Goal: Task Accomplishment & Management: Manage account settings

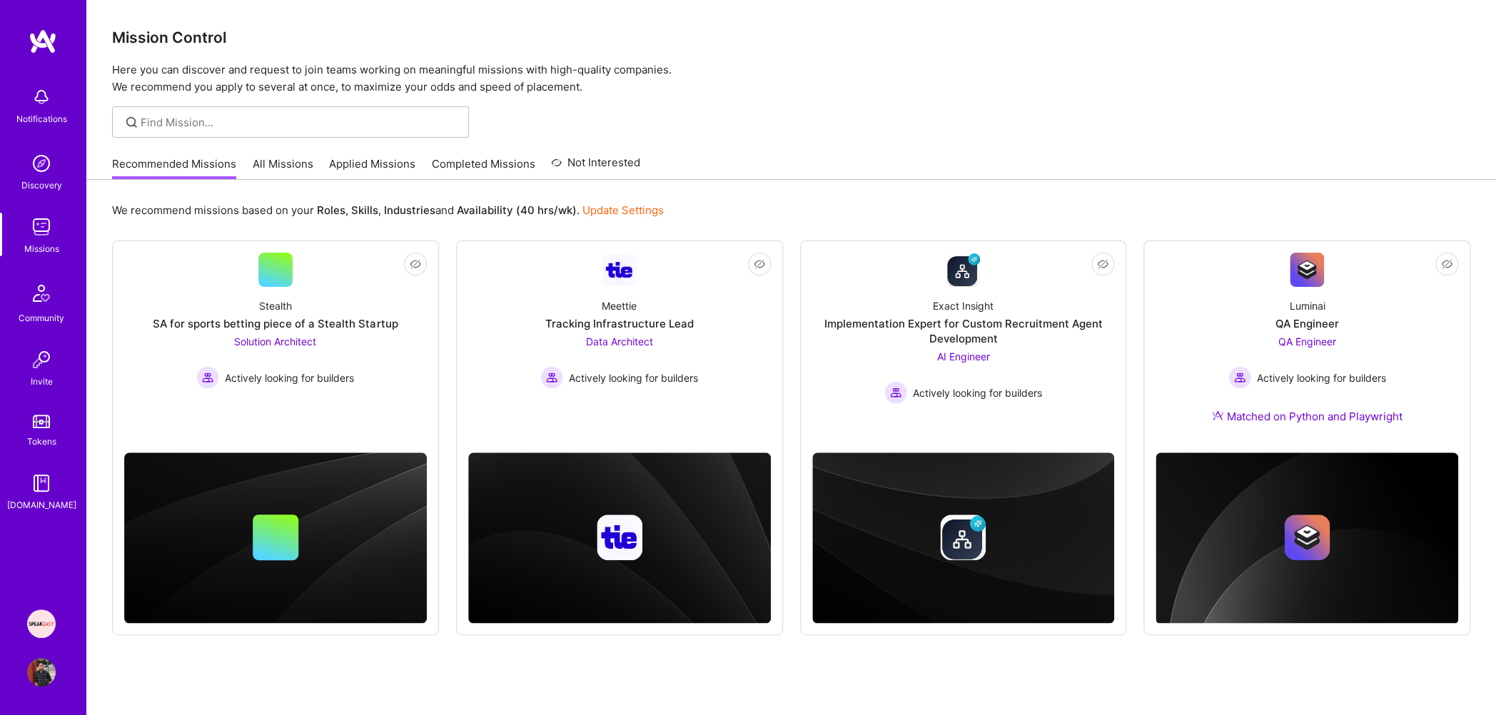
click at [385, 161] on link "Applied Missions" at bounding box center [372, 168] width 86 height 24
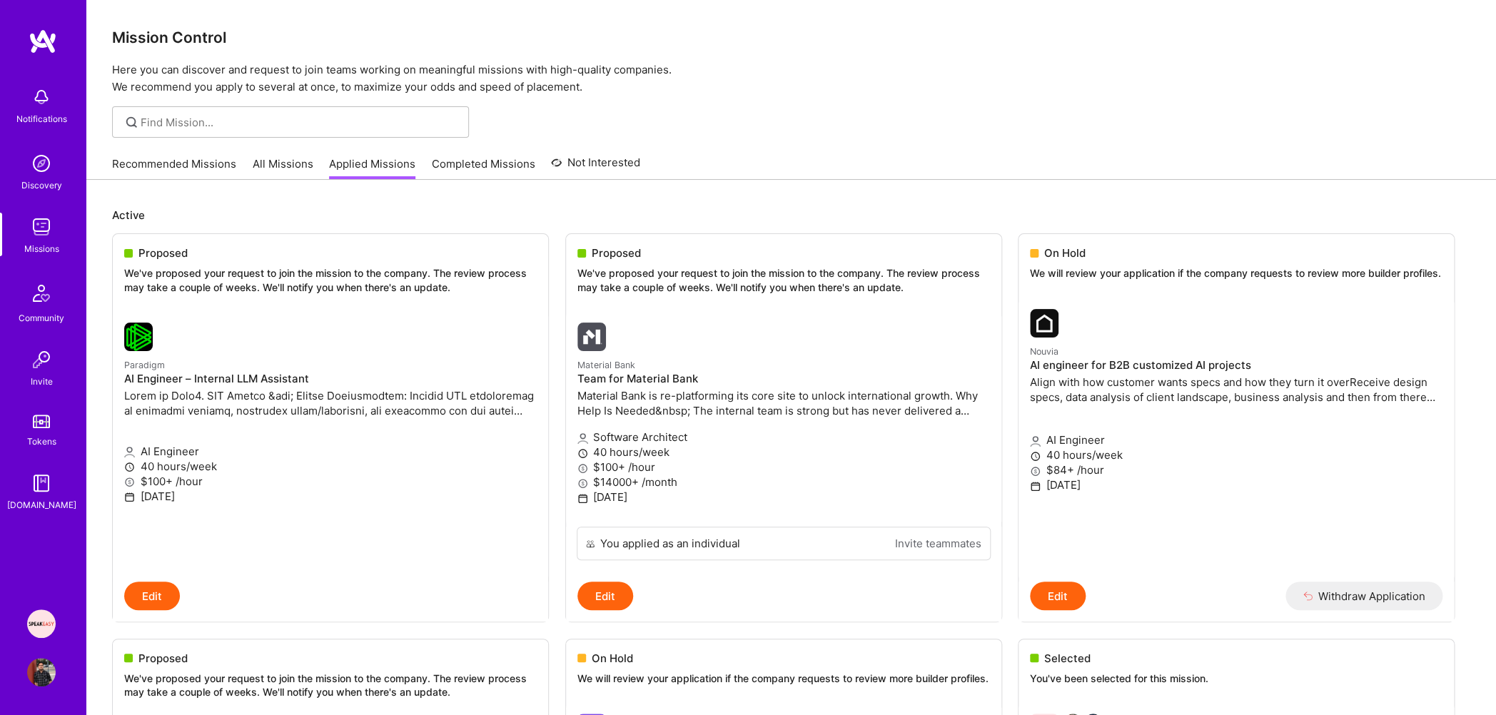
click at [225, 173] on link "Recommended Missions" at bounding box center [174, 168] width 124 height 24
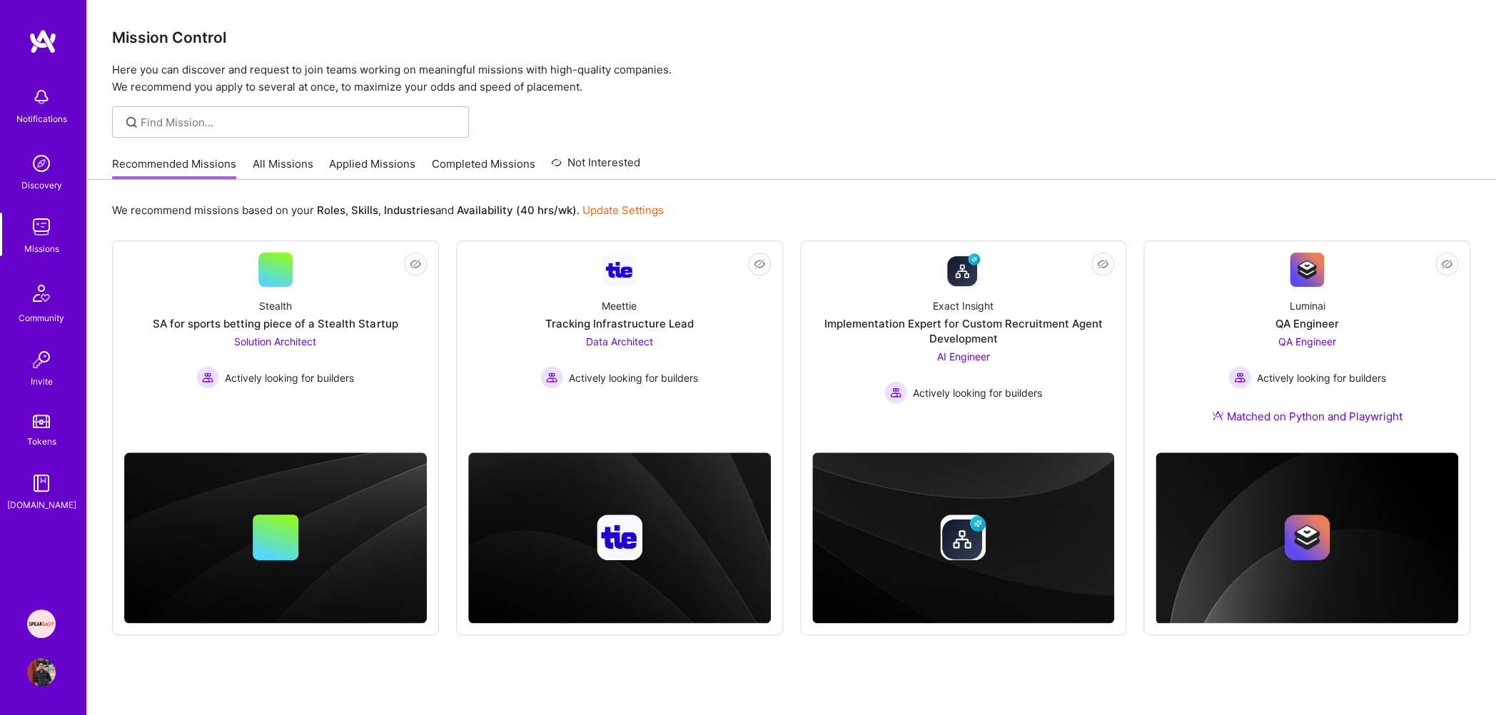
click at [379, 164] on link "Applied Missions" at bounding box center [372, 168] width 86 height 24
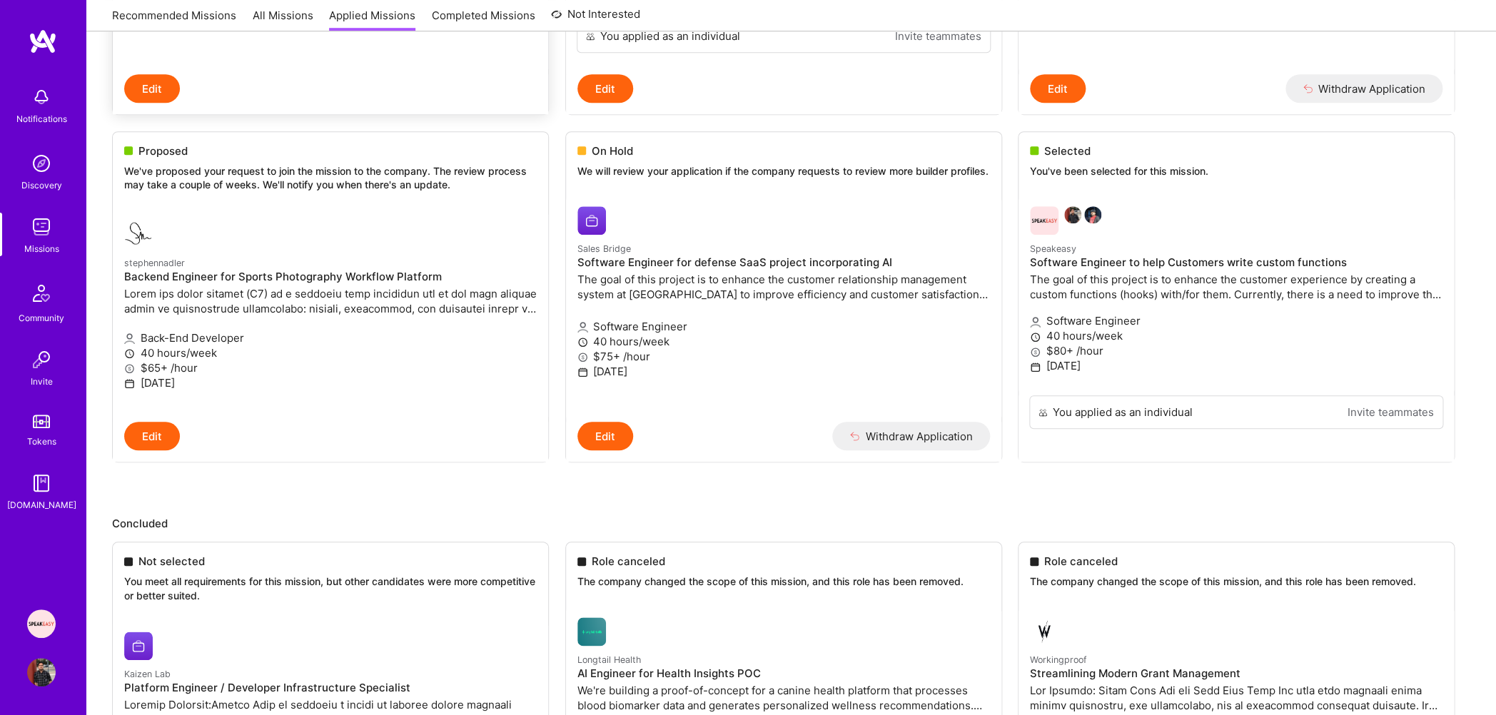
scroll to position [435, 0]
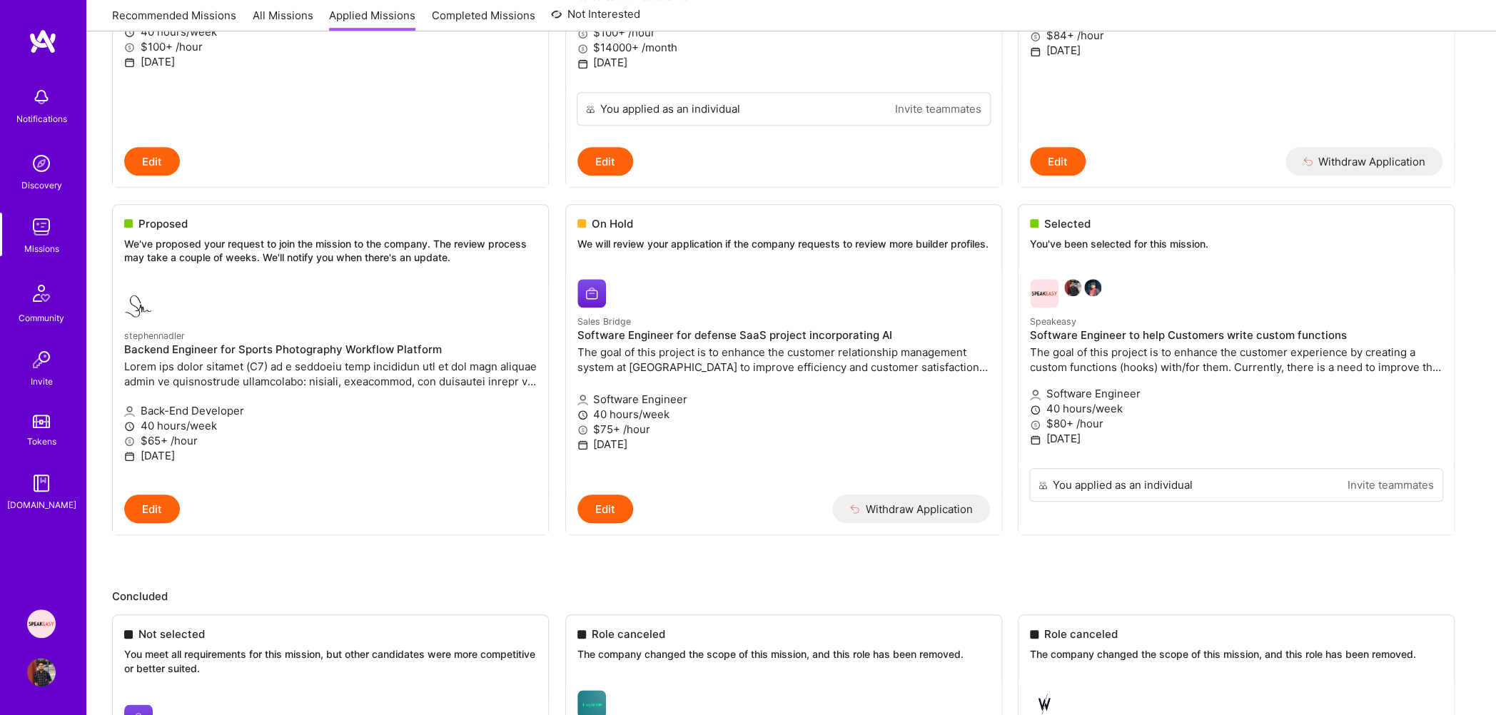
click at [273, 15] on link "All Missions" at bounding box center [283, 20] width 61 height 24
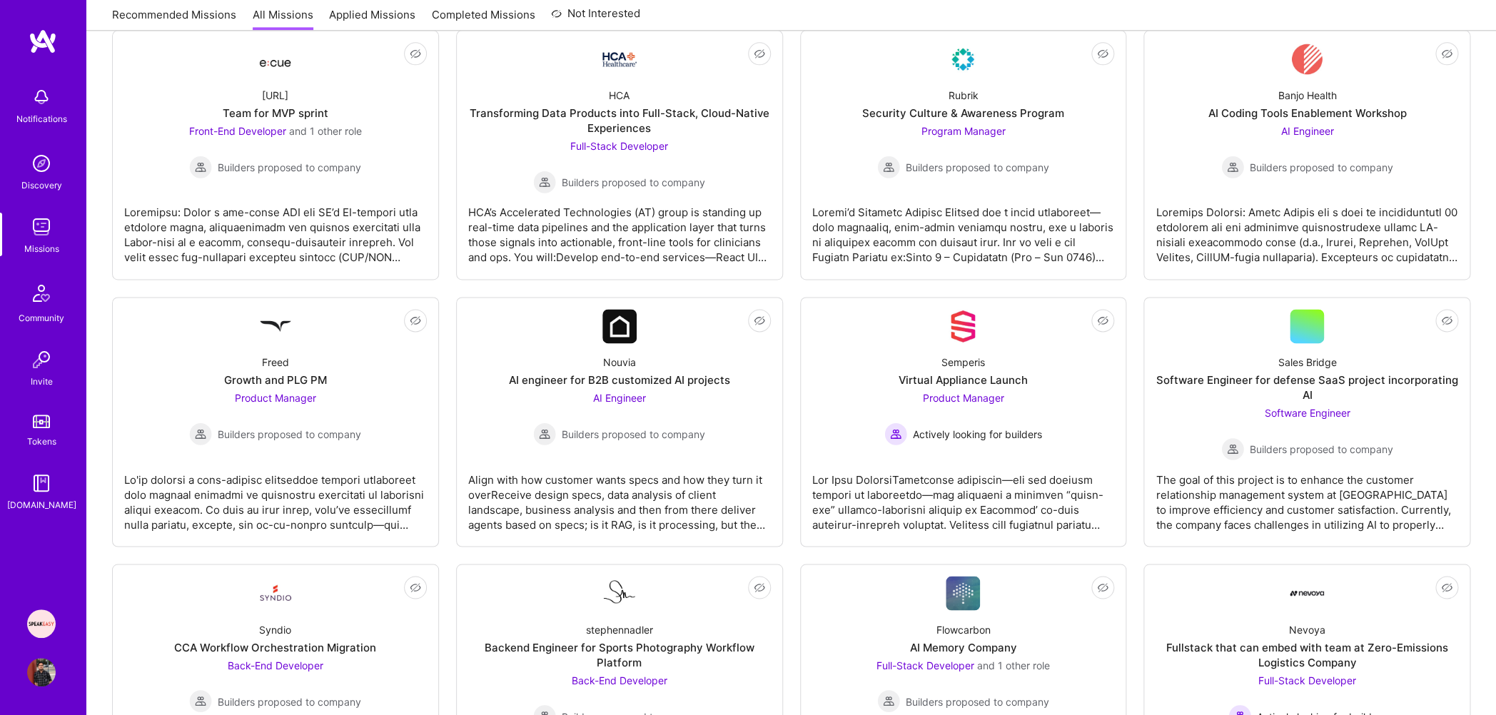
scroll to position [1036, 0]
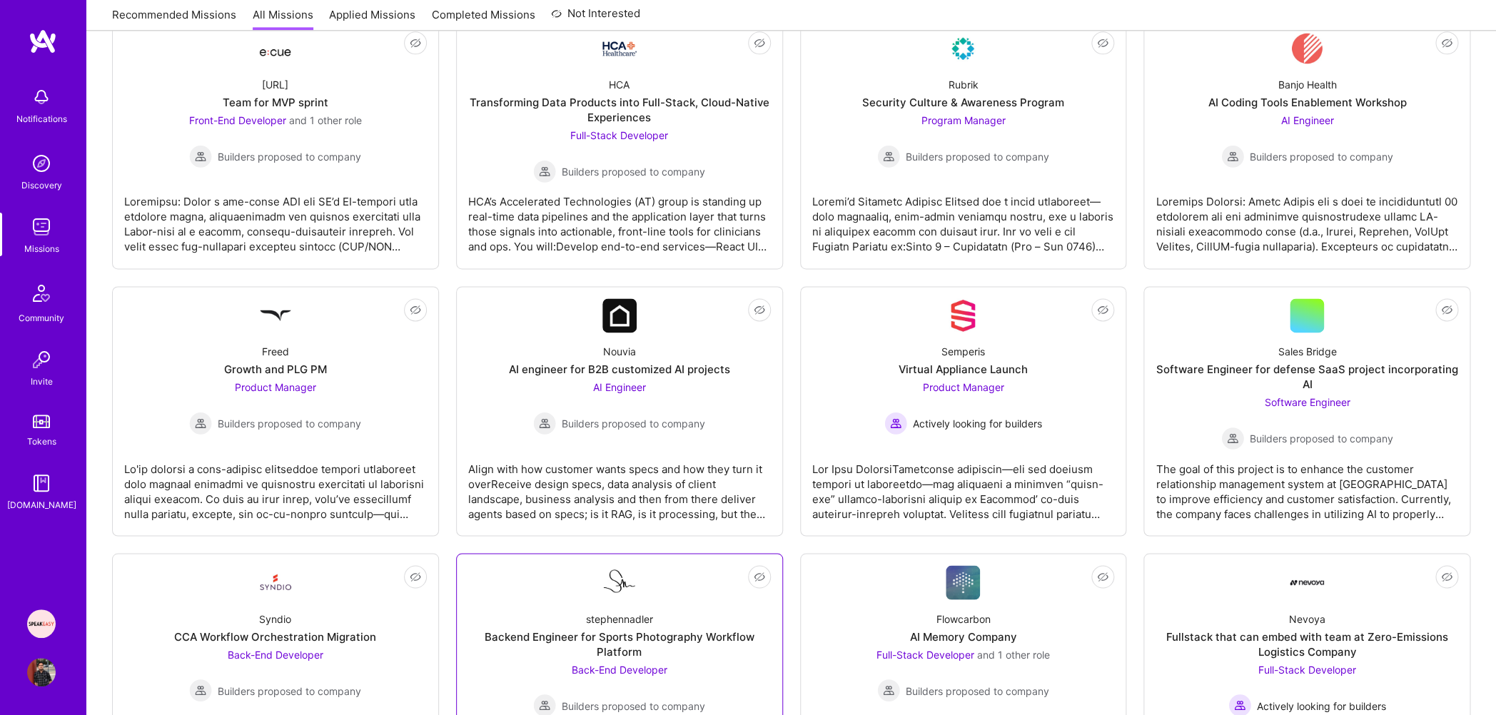
click at [622, 568] on img at bounding box center [619, 582] width 34 height 30
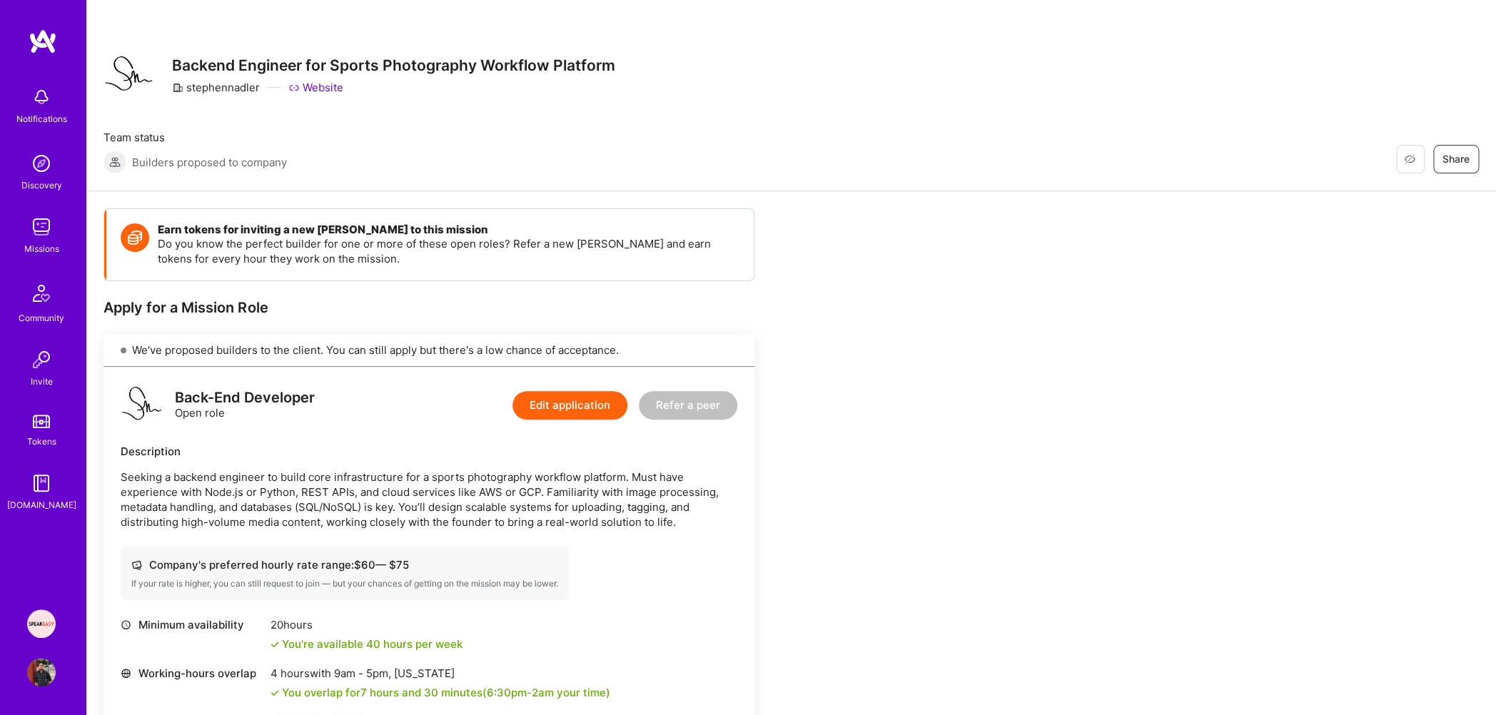
click at [45, 241] on div "Missions" at bounding box center [41, 248] width 35 height 15
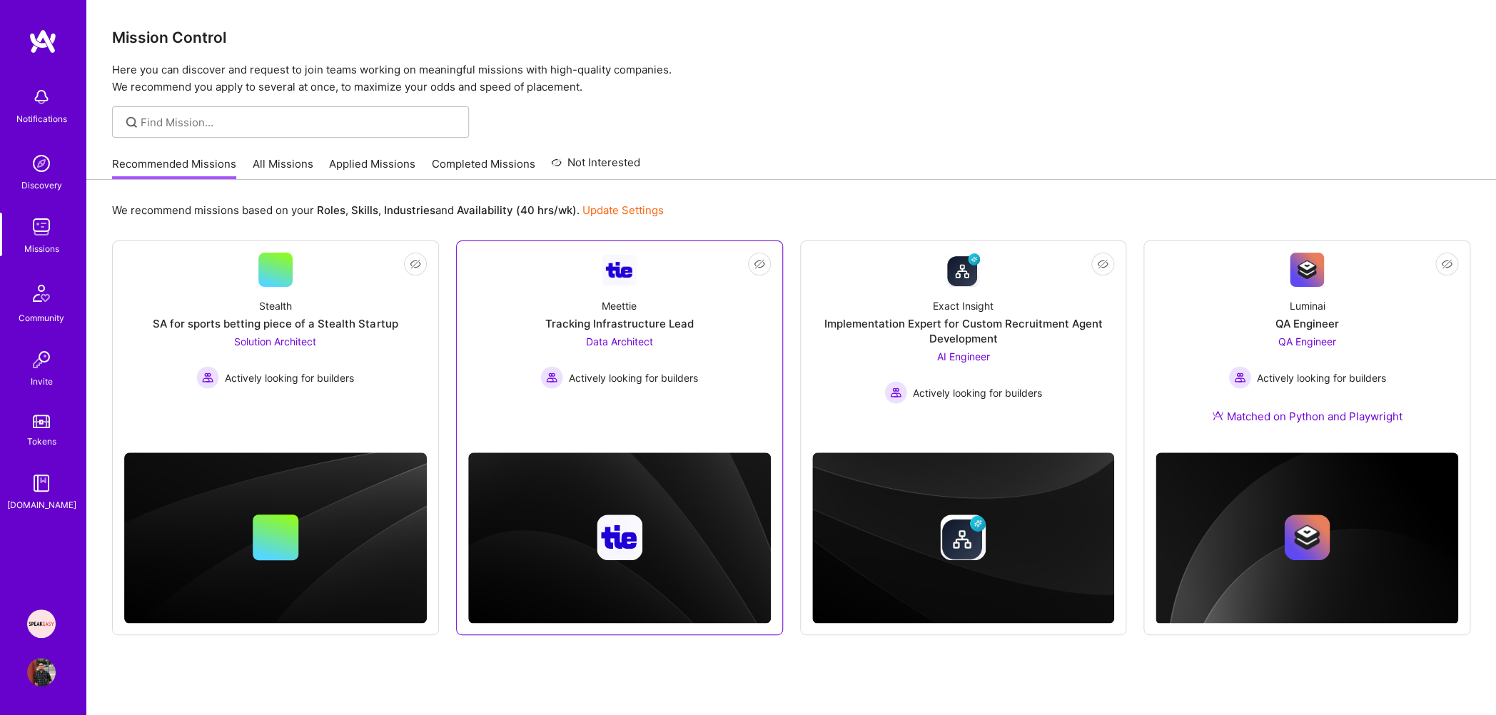
scroll to position [36, 0]
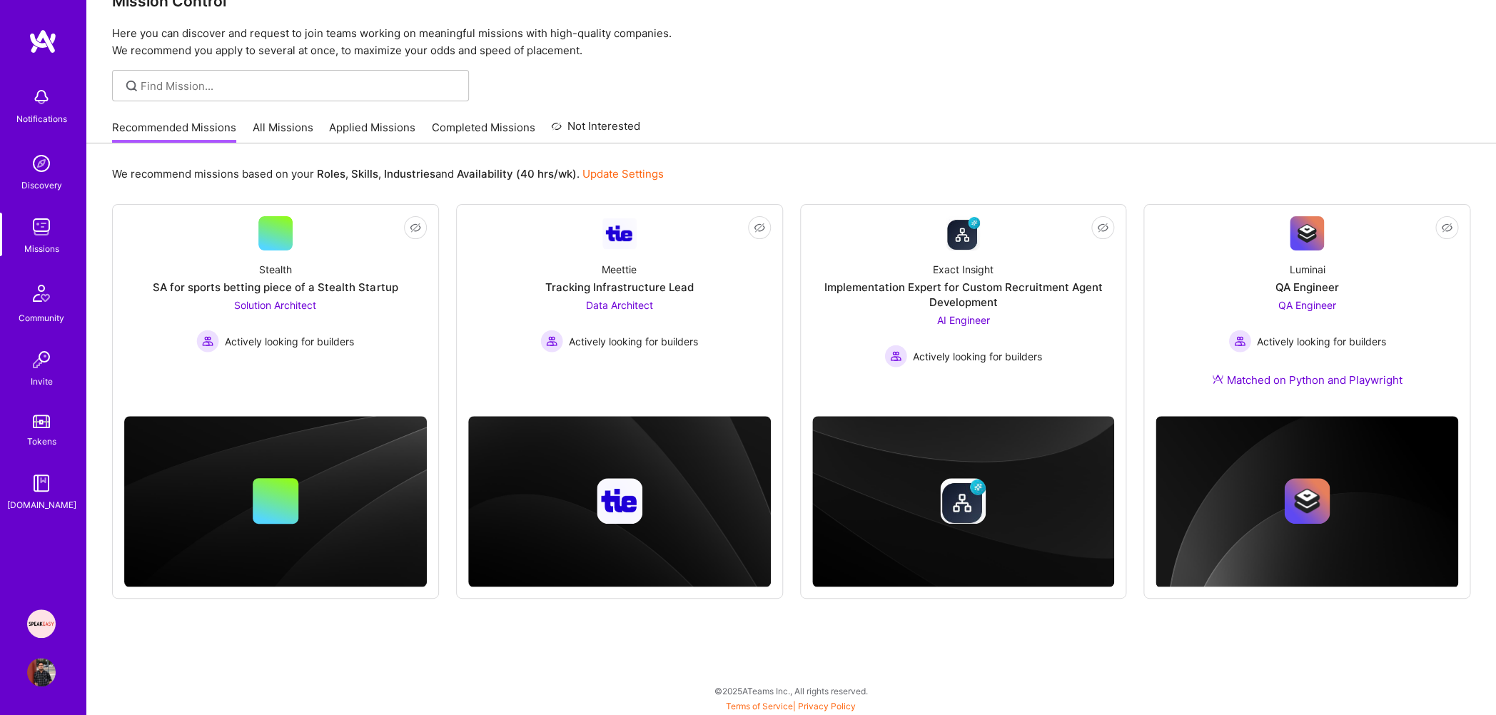
click at [408, 141] on link "Applied Missions" at bounding box center [372, 132] width 86 height 24
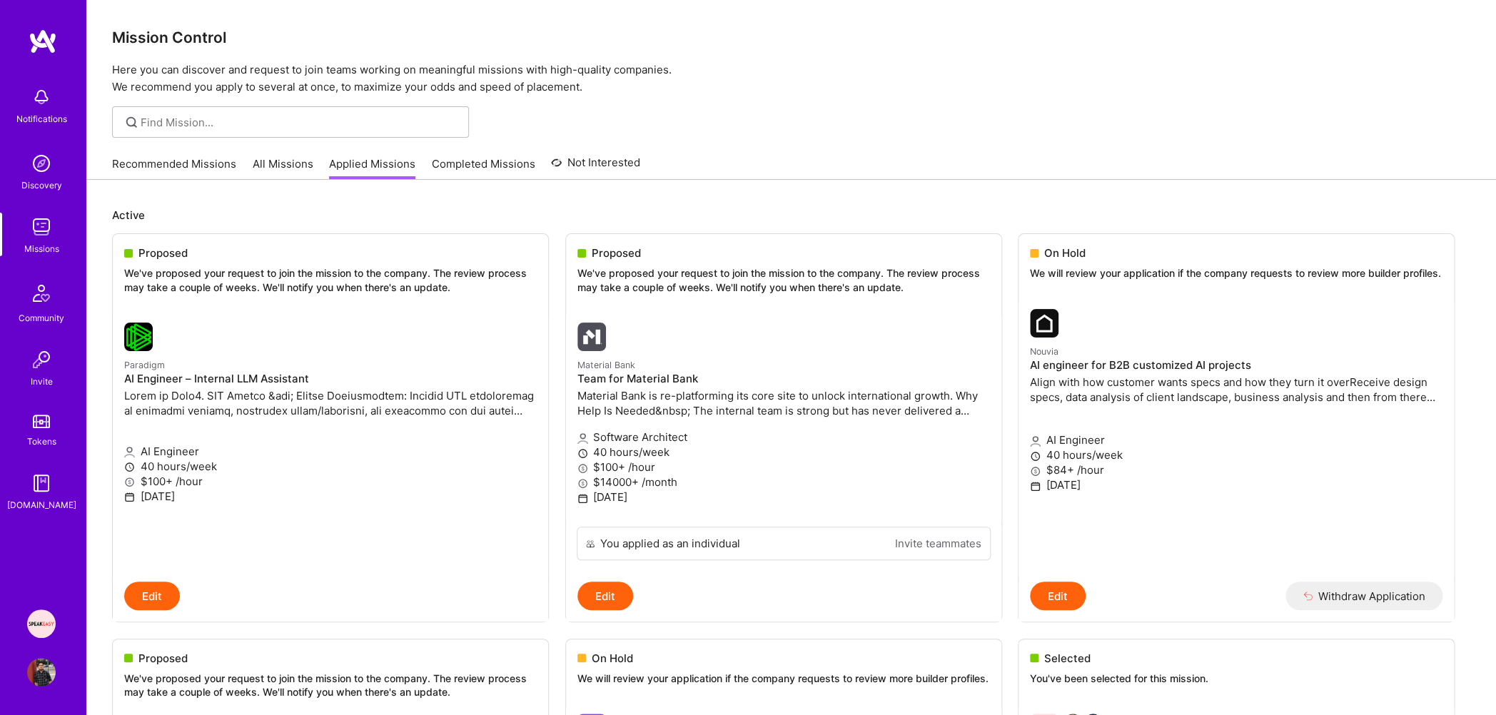
click at [181, 167] on link "Recommended Missions" at bounding box center [174, 168] width 124 height 24
